Goal: Information Seeking & Learning: Check status

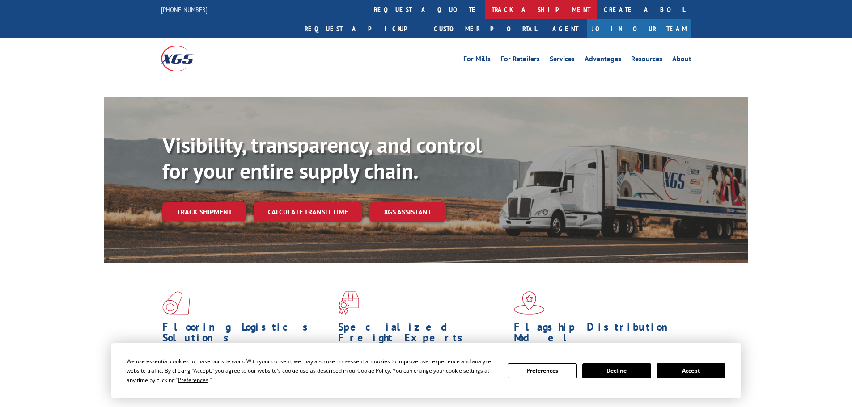
click at [485, 8] on link "track a shipment" at bounding box center [541, 9] width 112 height 19
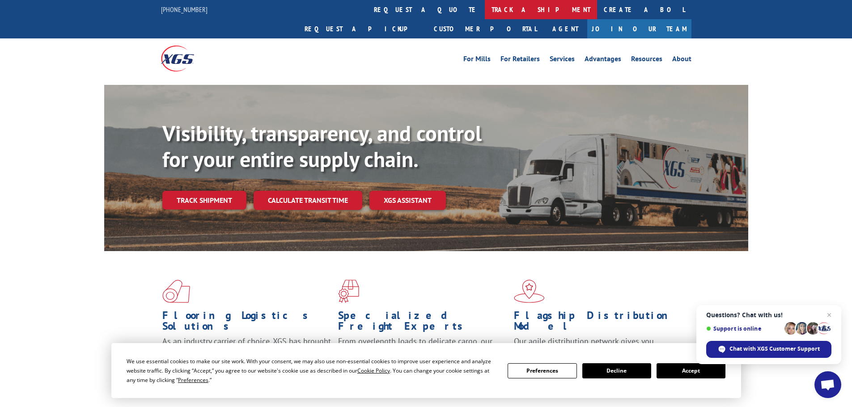
click at [485, 4] on link "track a shipment" at bounding box center [541, 9] width 112 height 19
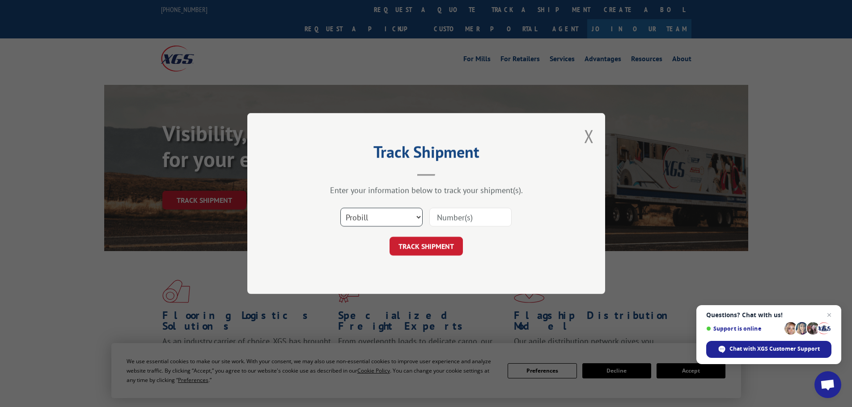
click at [393, 218] on select "Select category... Probill BOL PO" at bounding box center [381, 217] width 82 height 19
select select "bol"
click at [340, 208] on select "Select category... Probill BOL PO" at bounding box center [381, 217] width 82 height 19
click at [446, 218] on input at bounding box center [470, 217] width 82 height 19
paste input "5513815"
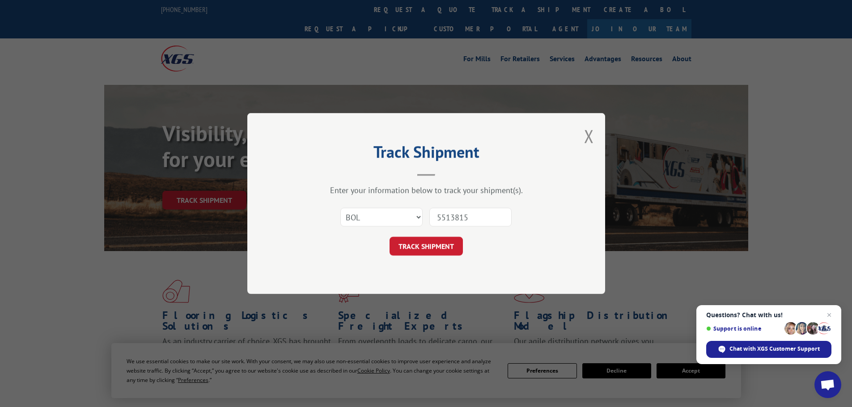
type input "5513815"
click at [431, 255] on button "TRACK SHIPMENT" at bounding box center [425, 246] width 73 height 19
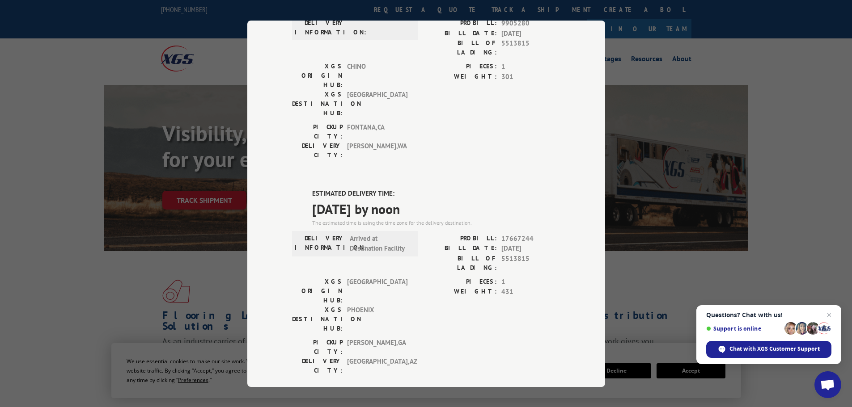
scroll to position [100, 0]
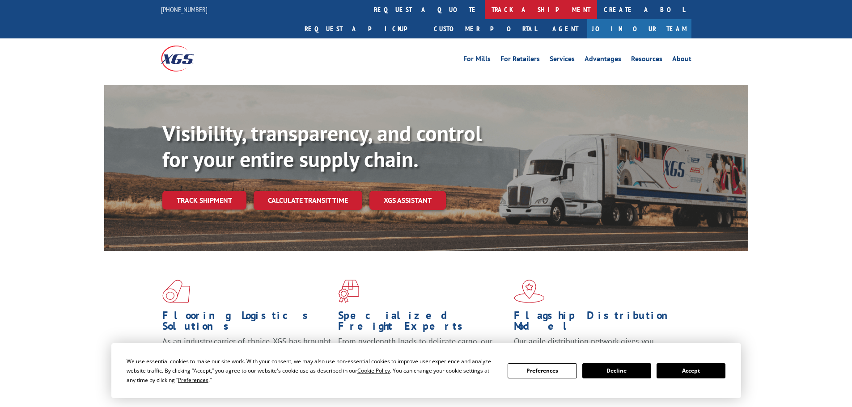
click at [485, 12] on link "track a shipment" at bounding box center [541, 9] width 112 height 19
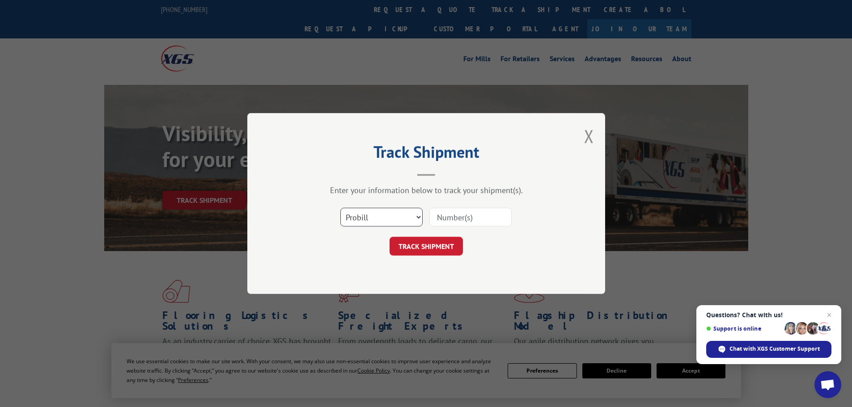
click at [363, 220] on select "Select category... Probill BOL PO" at bounding box center [381, 217] width 82 height 19
select select "bol"
click at [340, 208] on select "Select category... Probill BOL PO" at bounding box center [381, 217] width 82 height 19
click at [452, 223] on input at bounding box center [470, 217] width 82 height 19
paste input "5513837"
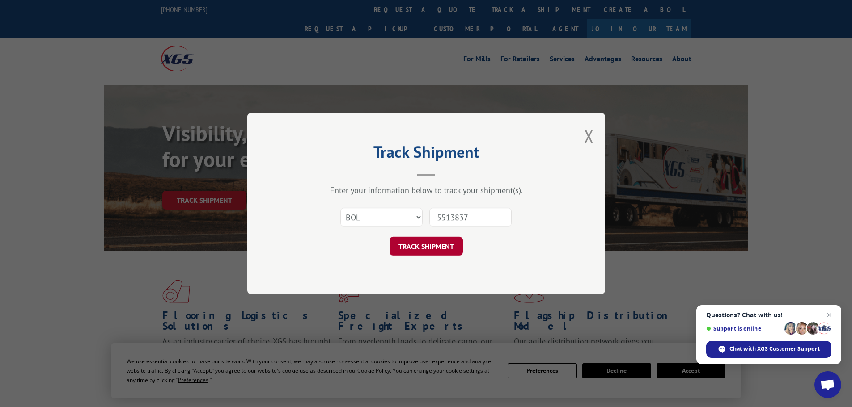
type input "5513837"
click at [451, 252] on button "TRACK SHIPMENT" at bounding box center [425, 246] width 73 height 19
